Goal: Transaction & Acquisition: Purchase product/service

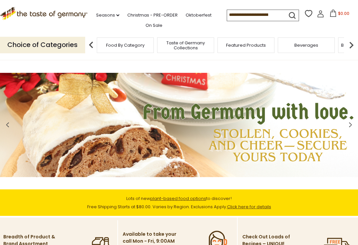
click at [227, 17] on input at bounding box center [255, 14] width 56 height 9
click at [227, 11] on input at bounding box center [255, 14] width 56 height 9
click at [227, 15] on input at bounding box center [255, 14] width 56 height 9
click at [227, 14] on input at bounding box center [255, 14] width 56 height 9
click at [227, 13] on input at bounding box center [255, 14] width 56 height 9
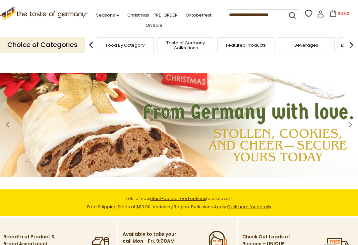
click at [289, 14] on icon "submit" at bounding box center [292, 16] width 6 height 6
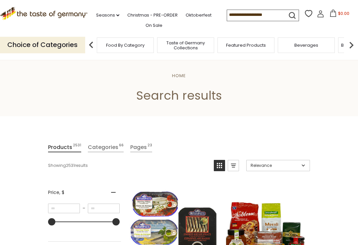
click at [227, 14] on input at bounding box center [255, 14] width 56 height 9
click at [259, 14] on input at bounding box center [255, 14] width 56 height 9
click at [227, 16] on input at bounding box center [255, 14] width 56 height 9
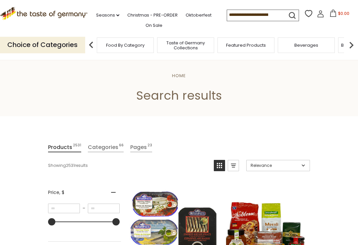
click at [87, 41] on img at bounding box center [90, 44] width 13 height 13
click at [94, 45] on img at bounding box center [90, 44] width 13 height 13
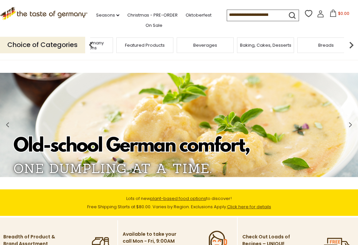
click at [111, 44] on span "Taste of Germany Collections" at bounding box center [84, 45] width 53 height 10
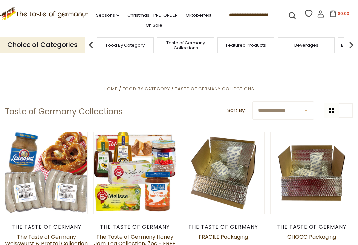
click at [227, 19] on input at bounding box center [255, 14] width 56 height 9
click at [227, 16] on input at bounding box center [255, 14] width 56 height 9
click at [138, 43] on span "Food By Category" at bounding box center [125, 45] width 38 height 5
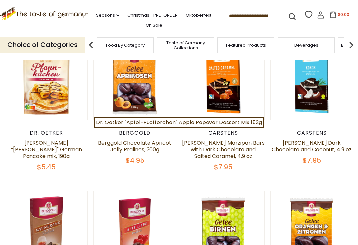
scroll to position [68, 0]
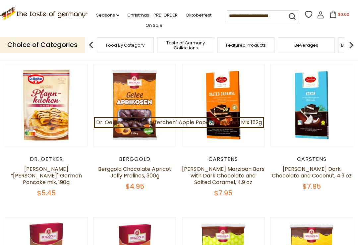
click at [227, 12] on input at bounding box center [255, 15] width 56 height 9
click at [234, 15] on input at bounding box center [255, 15] width 56 height 9
click at [347, 41] on img at bounding box center [350, 44] width 13 height 13
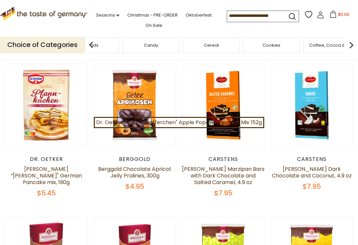
click at [179, 43] on div "Candy" at bounding box center [150, 45] width 57 height 16
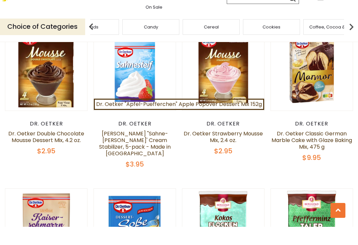
scroll to position [547, 0]
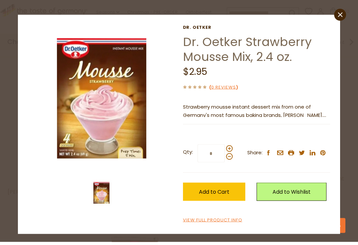
scroll to position [676, 0]
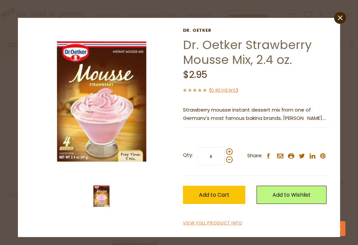
click at [315, 113] on p "Strawberry mousse instant dessert mix from one of Germany's most famous baking …" at bounding box center [256, 114] width 147 height 17
click at [292, 118] on p "Strawberry mousse instant dessert mix from one of Germany's most famous baking …" at bounding box center [256, 114] width 147 height 17
click at [291, 124] on div "Current stock: 0" at bounding box center [256, 122] width 147 height 4
click at [294, 121] on div "Current stock: 0" at bounding box center [256, 122] width 147 height 4
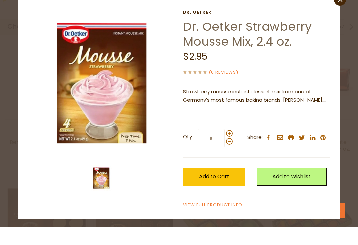
scroll to position [857, 0]
click at [233, 220] on link "View Full Product Info" at bounding box center [212, 223] width 59 height 7
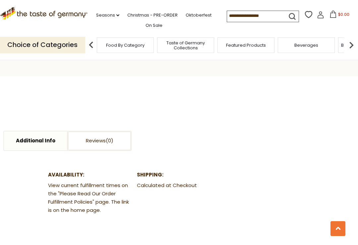
scroll to position [251, 0]
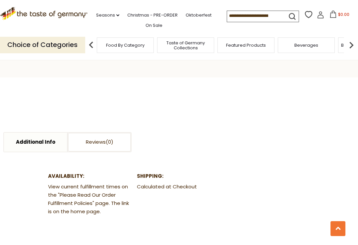
click at [50, 147] on link "Additional Info" at bounding box center [35, 142] width 63 height 19
click at [45, 142] on link "Additional Info" at bounding box center [35, 142] width 63 height 19
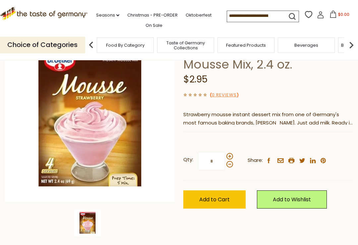
scroll to position [59, 0]
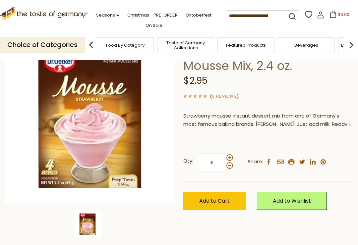
click at [331, 118] on p "Strawberry mousse instant dessert mix from one of Germany's most famous baking …" at bounding box center [268, 120] width 170 height 17
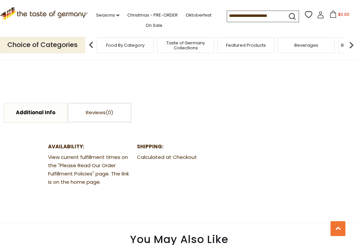
scroll to position [280, 0]
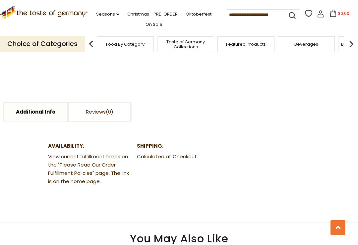
click at [43, 113] on link "Additional Info" at bounding box center [35, 113] width 63 height 19
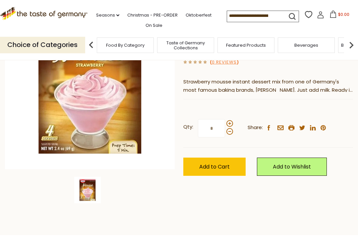
scroll to position [93, 0]
click at [93, 192] on img at bounding box center [87, 190] width 26 height 26
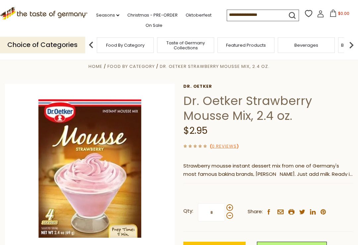
scroll to position [0, 0]
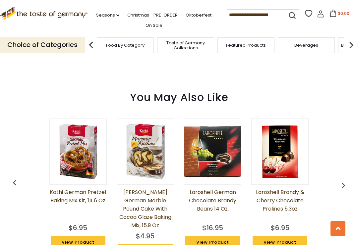
click at [343, 239] on div "[PERSON_NAME] German Pretzel Baking Mix Kit, 14.6 oz $6.95 View Product [PERSON…" at bounding box center [179, 189] width 336 height 158
click at [341, 225] on button at bounding box center [337, 228] width 15 height 15
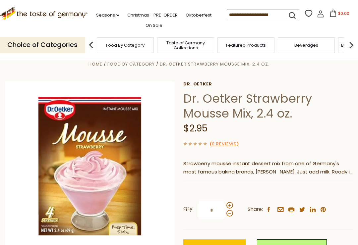
scroll to position [1, 0]
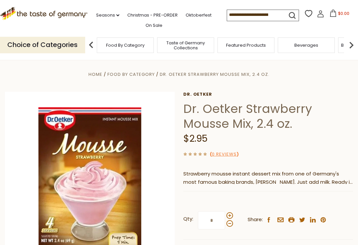
click at [232, 225] on span at bounding box center [229, 223] width 7 height 7
click at [225, 225] on input "*" at bounding box center [211, 220] width 27 height 18
click at [230, 227] on span at bounding box center [229, 223] width 7 height 7
click at [225, 227] on input "*" at bounding box center [211, 220] width 27 height 18
click at [228, 226] on span at bounding box center [229, 223] width 7 height 7
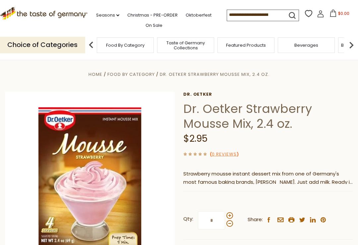
click at [225, 226] on input "*" at bounding box center [211, 220] width 27 height 18
click at [211, 221] on input "*" at bounding box center [211, 220] width 27 height 18
click at [228, 215] on span at bounding box center [229, 215] width 7 height 7
click at [225, 215] on input "*" at bounding box center [211, 220] width 27 height 18
click at [230, 215] on span at bounding box center [229, 215] width 7 height 7
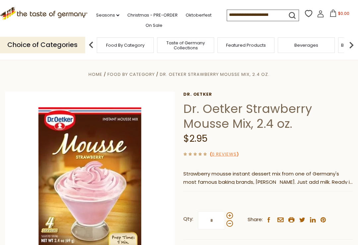
click at [225, 215] on input "*" at bounding box center [211, 220] width 27 height 18
click at [230, 225] on span at bounding box center [229, 223] width 7 height 7
click at [225, 225] on input "*" at bounding box center [211, 220] width 27 height 18
click at [229, 215] on span at bounding box center [229, 215] width 7 height 7
click at [225, 215] on input "*" at bounding box center [211, 220] width 27 height 18
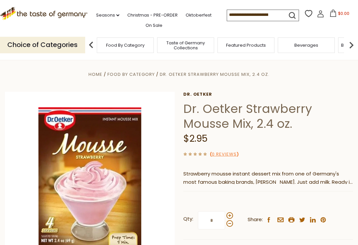
click at [231, 214] on span at bounding box center [229, 215] width 7 height 7
click at [225, 214] on input "*" at bounding box center [211, 220] width 27 height 18
click at [228, 226] on span at bounding box center [229, 223] width 7 height 7
click at [225, 226] on input "*" at bounding box center [211, 220] width 27 height 18
type input "*"
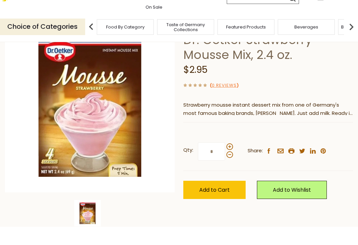
scroll to position [71, 0]
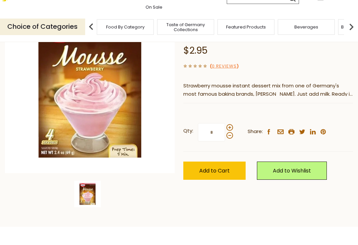
click at [234, 180] on button "Add to Cart" at bounding box center [214, 189] width 62 height 18
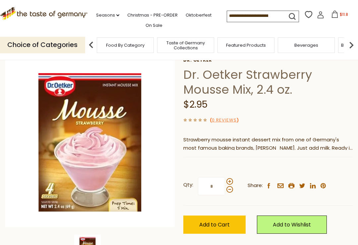
scroll to position [0, 0]
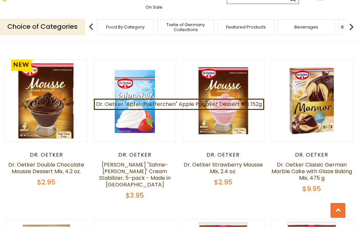
scroll to position [526, 0]
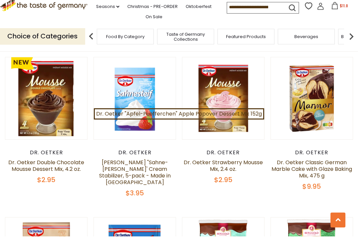
click at [58, 167] on link "Dr. Oetker Double Chocolate Mousse Dessert Mix, 4.2 oz." at bounding box center [46, 174] width 76 height 14
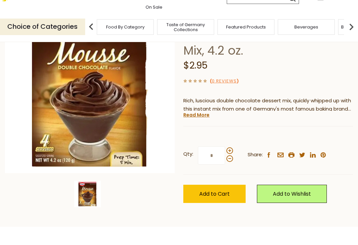
scroll to position [74, 0]
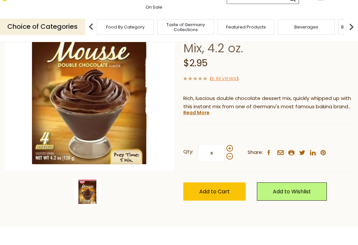
click at [229, 171] on span at bounding box center [229, 174] width 7 height 7
click at [225, 162] on input "*" at bounding box center [211, 171] width 27 height 18
click at [231, 171] on span at bounding box center [229, 174] width 7 height 7
click at [225, 162] on input "*" at bounding box center [211, 171] width 27 height 18
click at [231, 163] on span at bounding box center [229, 166] width 7 height 7
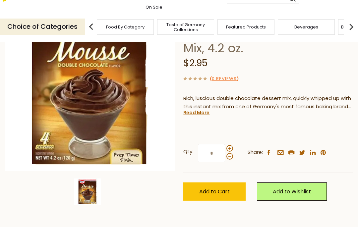
click at [225, 162] on input "*" at bounding box center [211, 171] width 27 height 18
click at [232, 162] on label "Qty: *" at bounding box center [208, 171] width 50 height 18
click at [225, 162] on input "*" at bounding box center [211, 171] width 27 height 18
click at [231, 163] on span at bounding box center [229, 166] width 7 height 7
click at [225, 162] on input "*" at bounding box center [211, 171] width 27 height 18
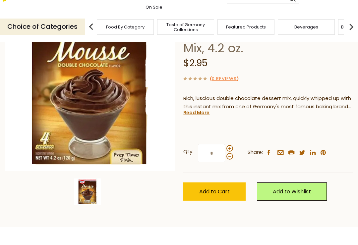
type input "*"
click at [228, 206] on span "Add to Cart" at bounding box center [214, 210] width 30 height 8
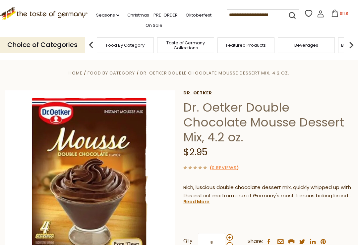
scroll to position [1, 0]
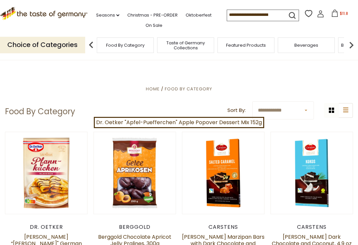
click at [136, 44] on span "Food By Category" at bounding box center [125, 45] width 38 height 5
click at [227, 16] on input at bounding box center [255, 14] width 56 height 9
click at [258, 17] on input at bounding box center [255, 14] width 56 height 9
click at [260, 18] on input at bounding box center [255, 14] width 56 height 9
click at [257, 19] on input at bounding box center [255, 14] width 56 height 9
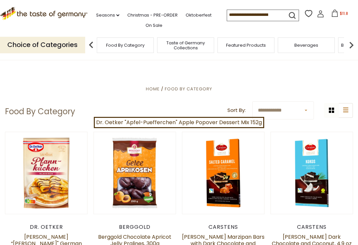
click at [256, 19] on input at bounding box center [255, 14] width 56 height 9
click at [255, 19] on input at bounding box center [255, 14] width 56 height 9
click at [93, 42] on img at bounding box center [90, 44] width 13 height 13
click at [92, 46] on img at bounding box center [90, 44] width 13 height 13
click at [94, 46] on img at bounding box center [90, 44] width 13 height 13
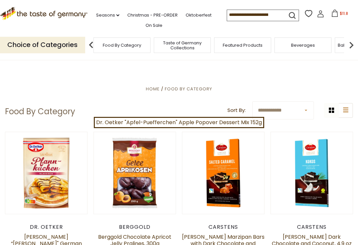
click at [95, 47] on img at bounding box center [90, 44] width 13 height 13
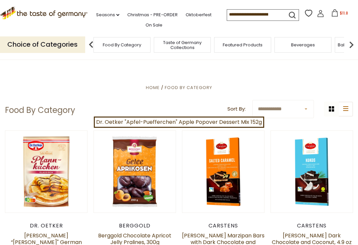
scroll to position [1, 0]
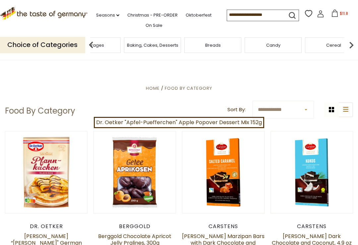
click at [273, 44] on span "Candy" at bounding box center [273, 45] width 14 height 5
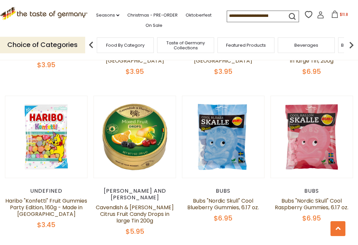
scroll to position [1379, 0]
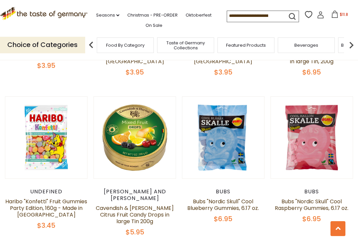
click at [151, 131] on link at bounding box center [134, 137] width 69 height 69
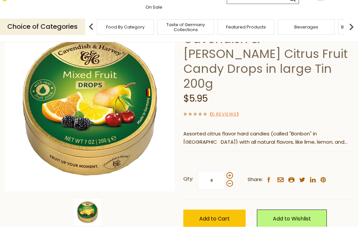
scroll to position [53, 0]
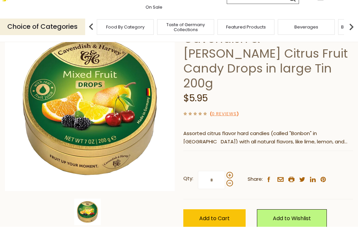
click at [229, 190] on span at bounding box center [229, 193] width 7 height 7
click at [225, 189] on input "*" at bounding box center [211, 198] width 27 height 18
click at [232, 198] on span at bounding box center [229, 201] width 7 height 7
click at [225, 189] on input "*" at bounding box center [211, 198] width 27 height 18
click at [228, 190] on span at bounding box center [229, 193] width 7 height 7
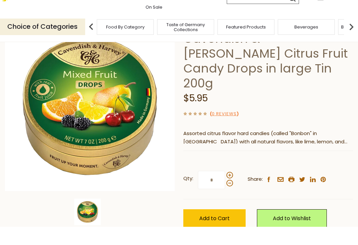
click at [225, 189] on input "*" at bounding box center [211, 198] width 27 height 18
click at [228, 198] on span at bounding box center [229, 201] width 7 height 7
click at [225, 189] on input "*" at bounding box center [211, 198] width 27 height 18
click at [212, 189] on input "*" at bounding box center [211, 198] width 27 height 18
click at [231, 190] on span at bounding box center [229, 193] width 7 height 7
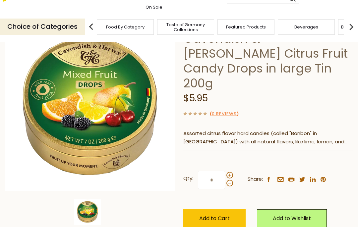
click at [225, 189] on input "*" at bounding box center [211, 198] width 27 height 18
click at [231, 190] on span at bounding box center [229, 193] width 7 height 7
click at [225, 189] on input "*" at bounding box center [211, 198] width 27 height 18
click at [232, 198] on span at bounding box center [229, 201] width 7 height 7
click at [225, 189] on input "*" at bounding box center [211, 198] width 27 height 18
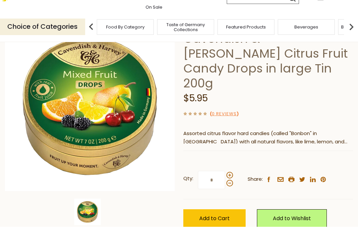
click at [229, 190] on span at bounding box center [229, 193] width 7 height 7
click at [225, 189] on input "*" at bounding box center [211, 198] width 27 height 18
click at [229, 190] on span at bounding box center [229, 193] width 7 height 7
click at [225, 189] on input "*" at bounding box center [211, 198] width 27 height 18
click at [229, 198] on span at bounding box center [229, 201] width 7 height 7
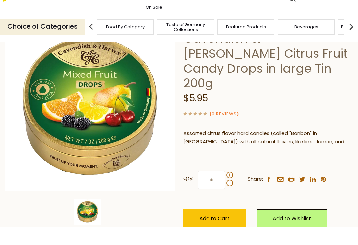
click at [225, 189] on input "*" at bounding box center [211, 198] width 27 height 18
type input "*"
click at [234, 228] on button "Add to Cart" at bounding box center [214, 237] width 62 height 18
click at [342, 49] on h1 "Cavendish & [PERSON_NAME] Citrus Fruit Candy Drops in large Tin 200g" at bounding box center [268, 79] width 170 height 60
click at [347, 38] on img at bounding box center [350, 44] width 13 height 13
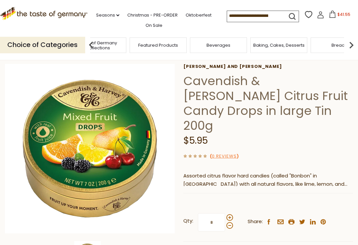
scroll to position [0, 0]
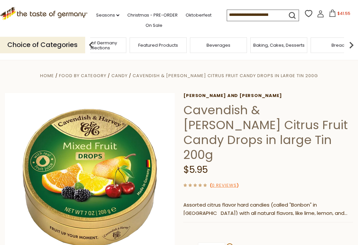
click at [329, 14] on icon at bounding box center [332, 13] width 7 height 7
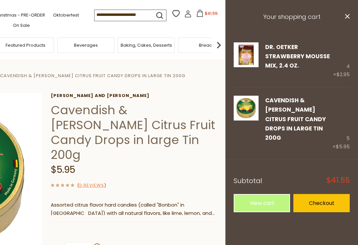
click at [266, 144] on link "Edit" at bounding box center [270, 147] width 10 height 7
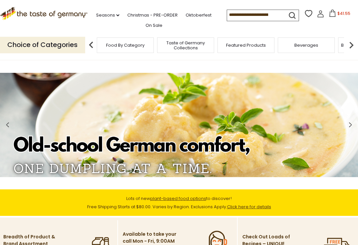
click at [227, 16] on input at bounding box center [255, 14] width 56 height 9
